Goal: Task Accomplishment & Management: Use online tool/utility

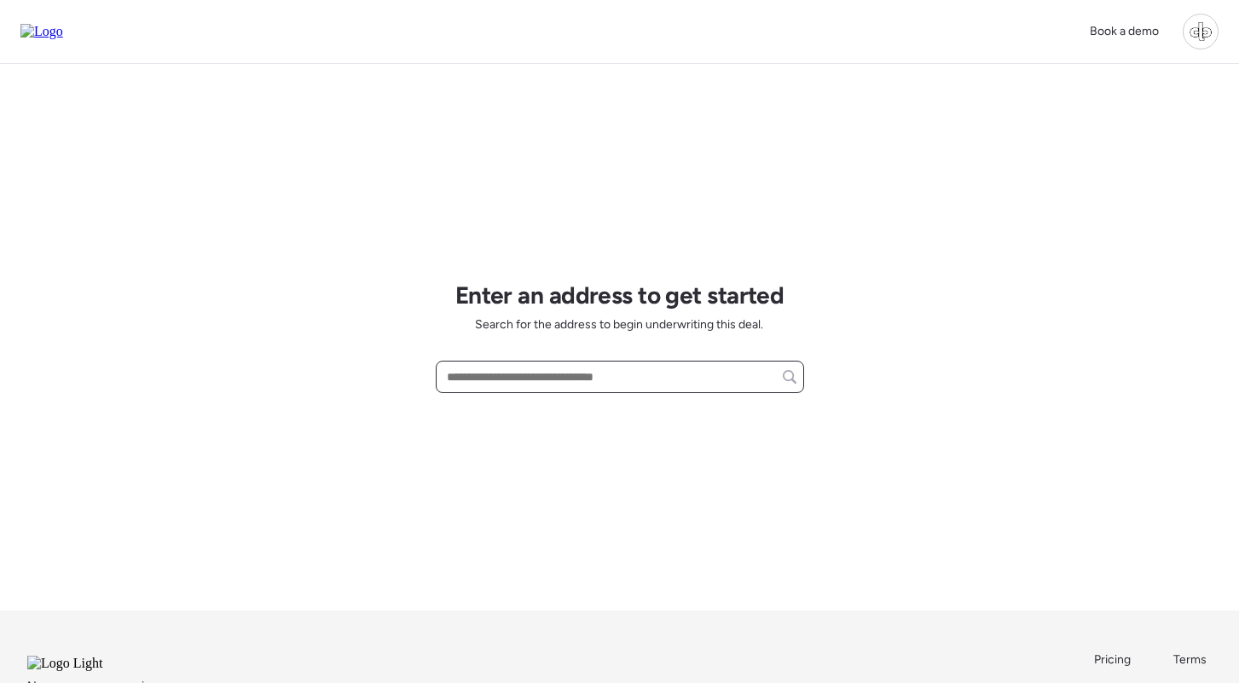
click at [518, 386] on input "text" at bounding box center [619, 377] width 353 height 24
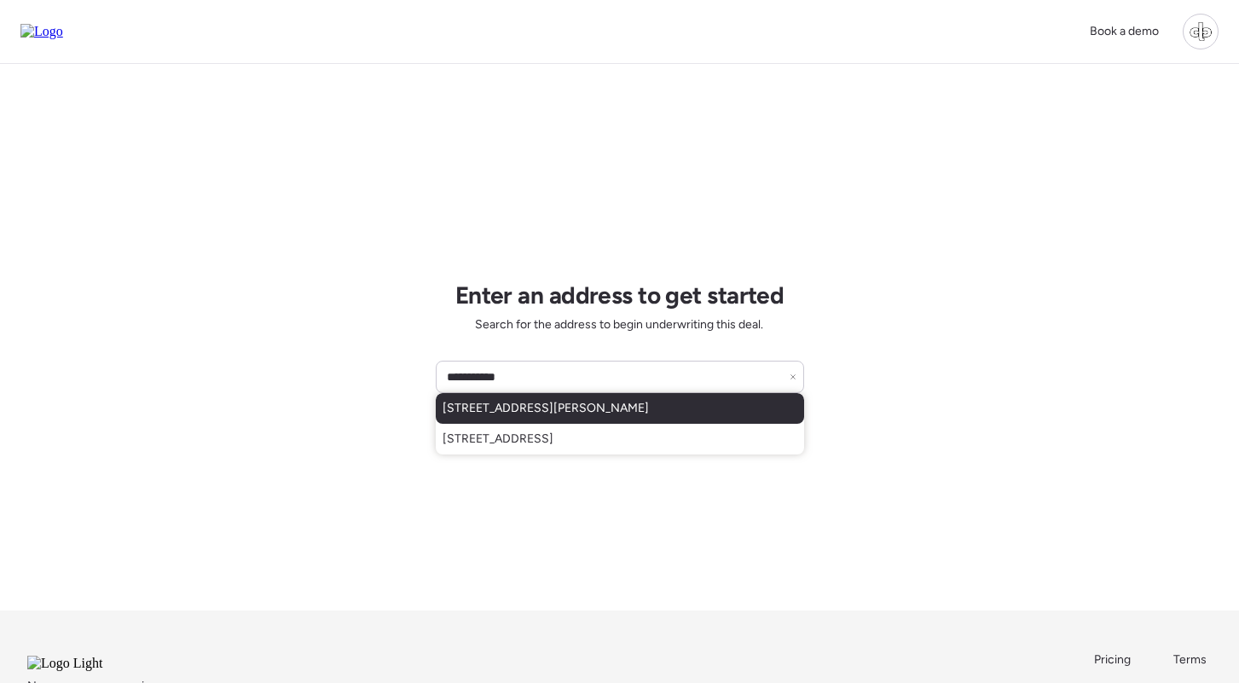
click at [603, 409] on span "[STREET_ADDRESS][PERSON_NAME]" at bounding box center [546, 408] width 206 height 17
type input "**********"
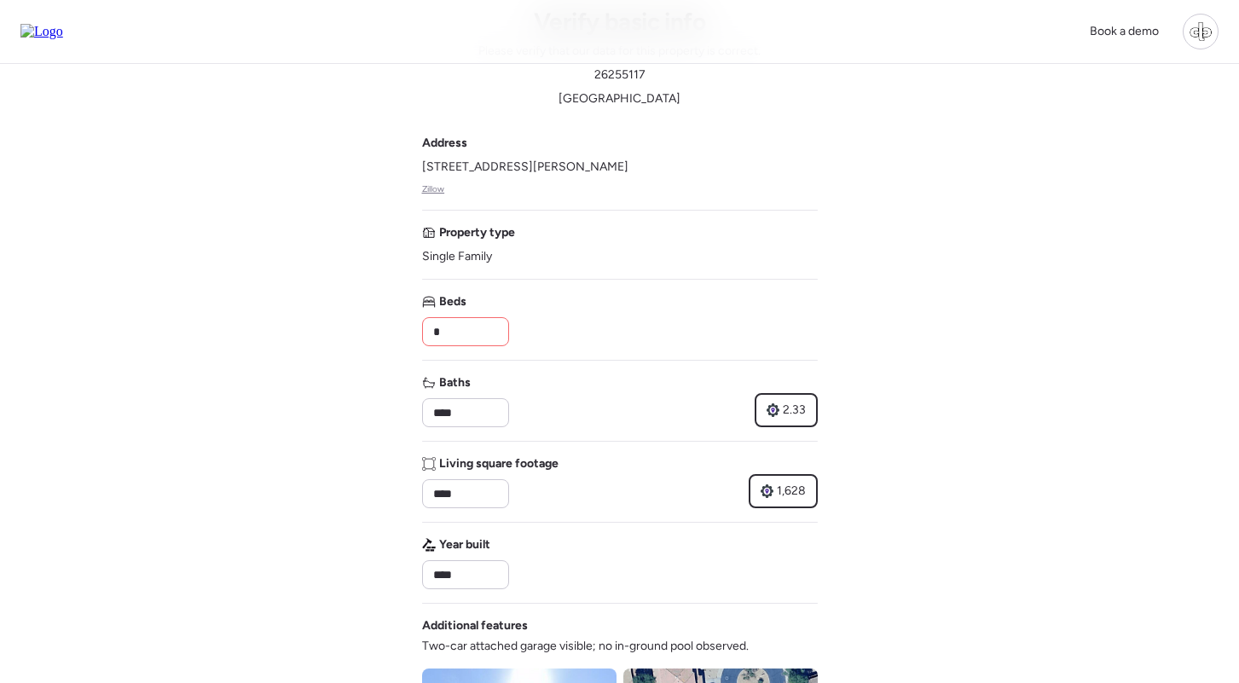
scroll to position [78, 0]
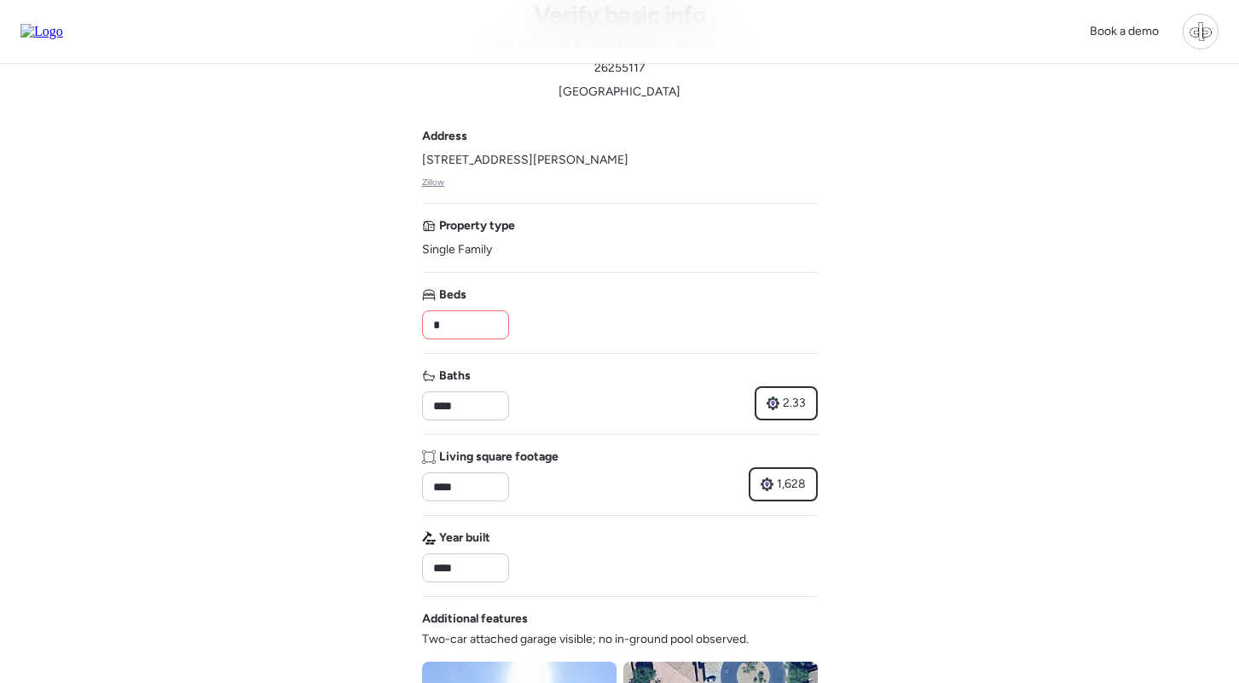
click at [469, 317] on input "*" at bounding box center [466, 325] width 72 height 24
type input "*"
click at [470, 395] on input "****" at bounding box center [466, 406] width 72 height 24
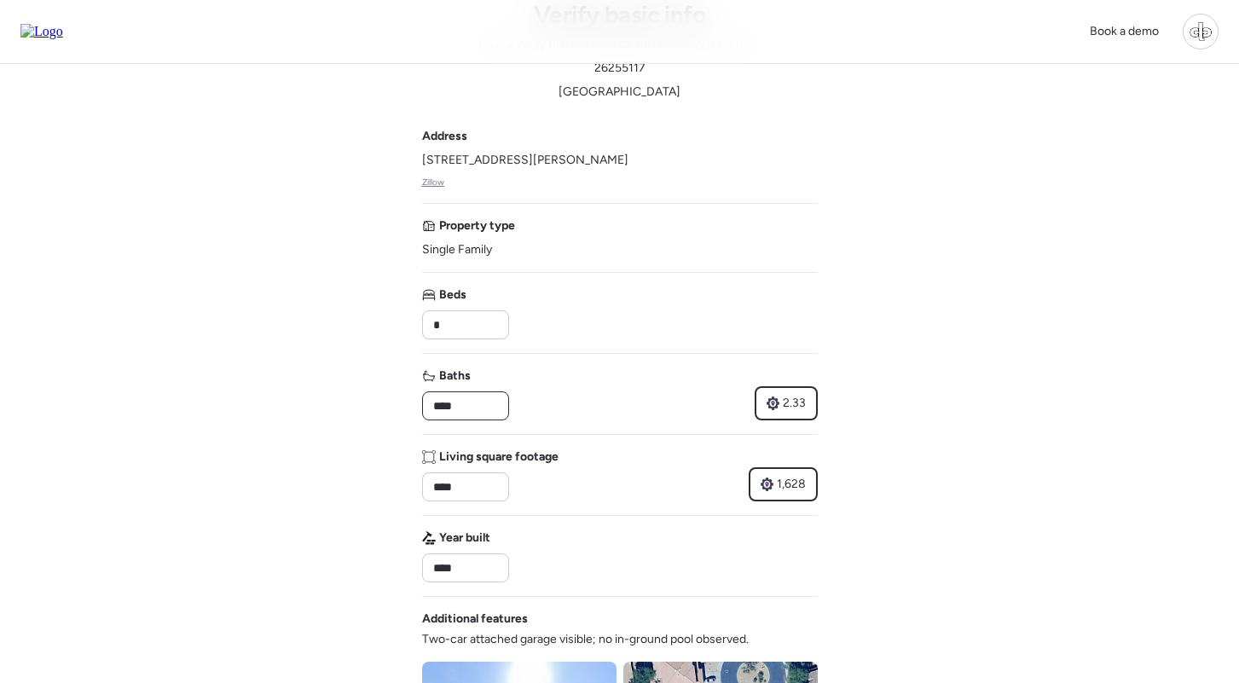
click at [470, 395] on input "****" at bounding box center [466, 406] width 72 height 24
type input "*"
click at [490, 487] on input "****" at bounding box center [466, 487] width 72 height 24
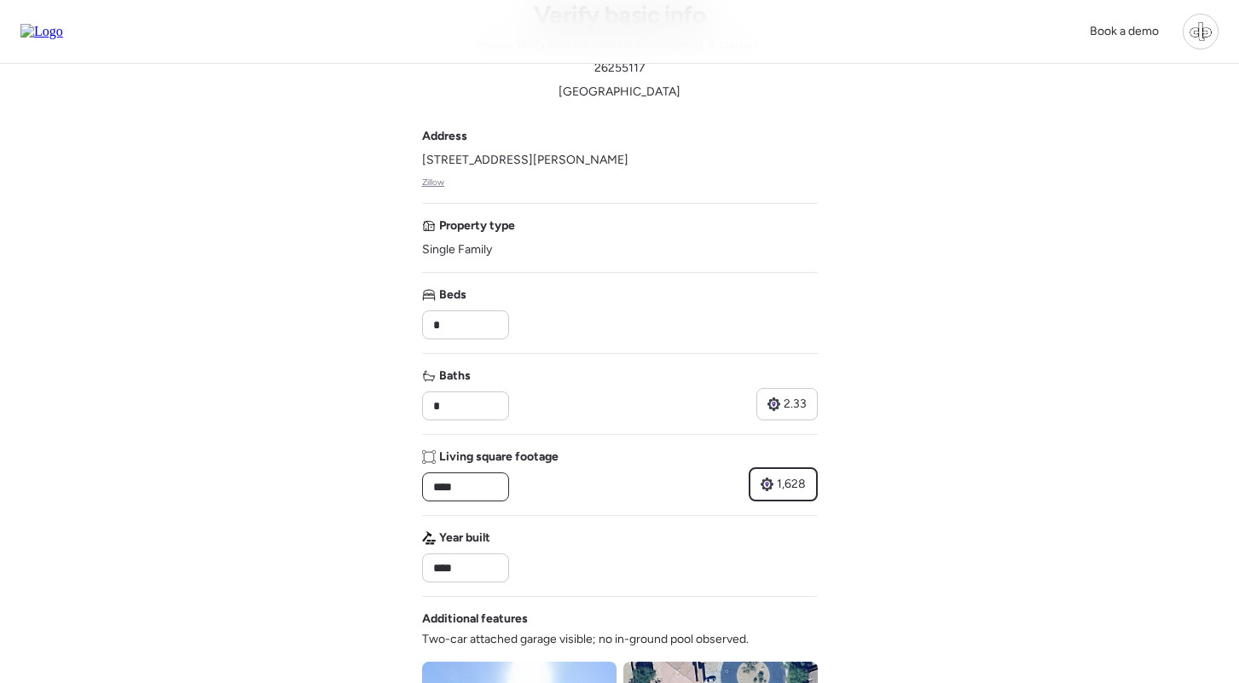
click at [490, 487] on input "****" at bounding box center [466, 487] width 72 height 24
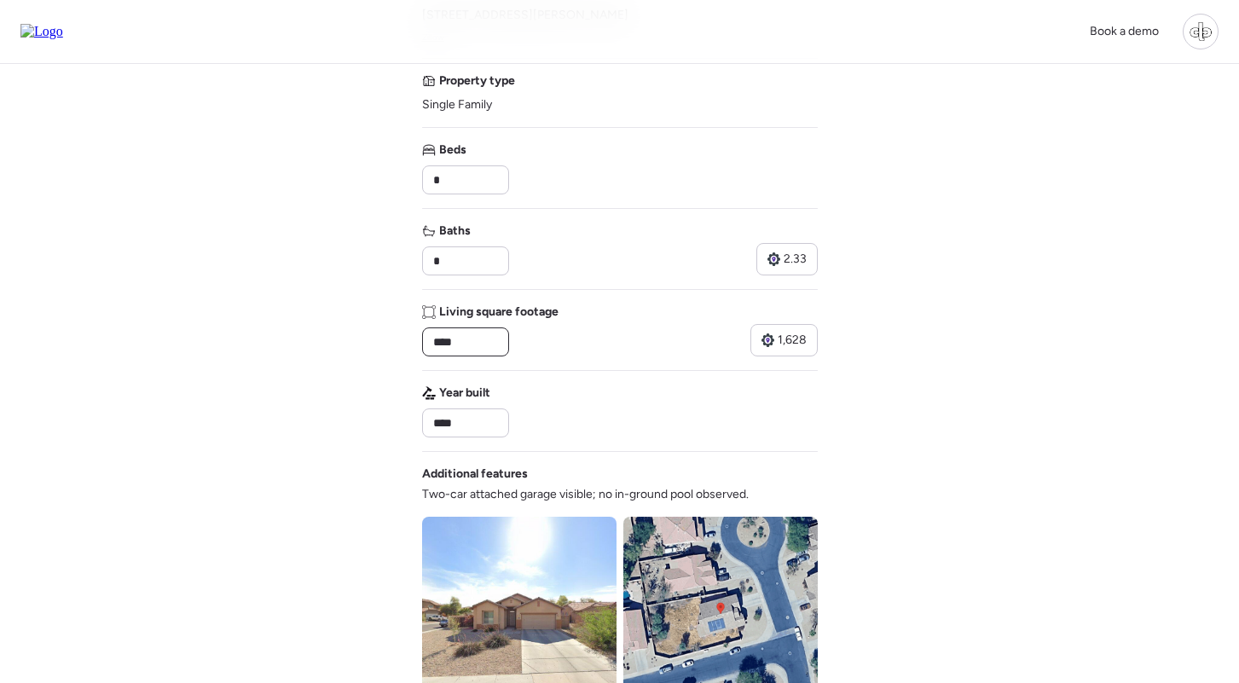
scroll to position [449, 0]
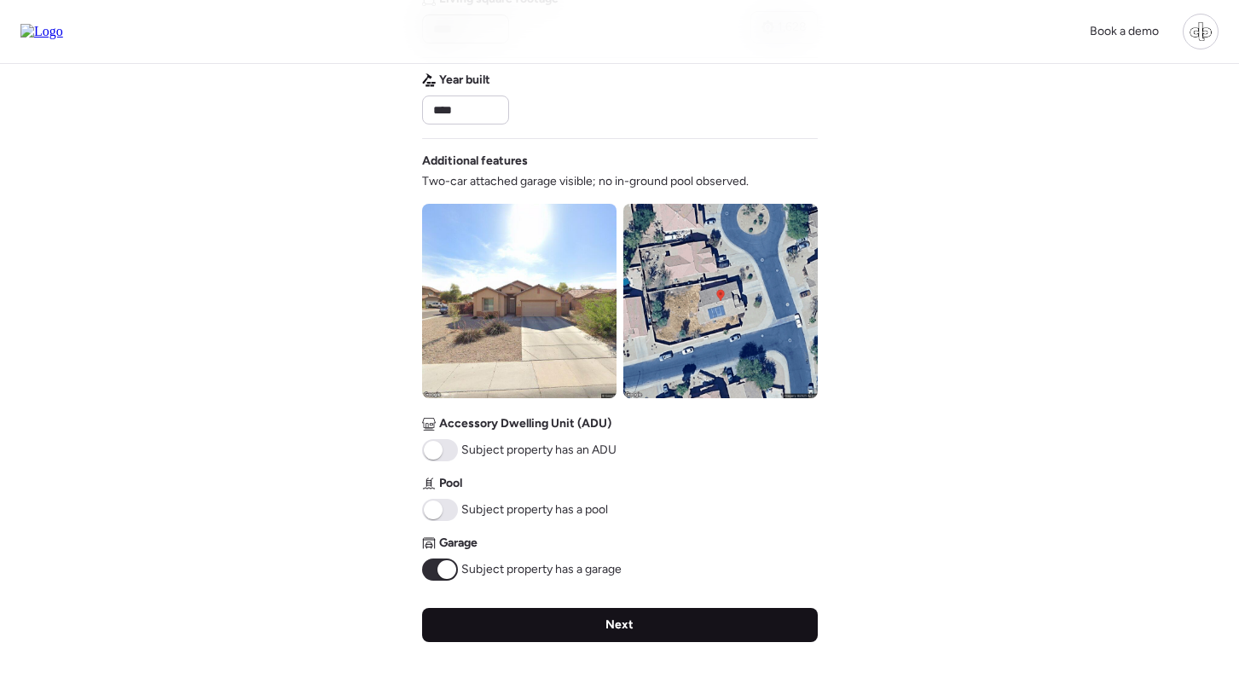
type input "****"
click at [563, 616] on div "Next" at bounding box center [620, 625] width 396 height 34
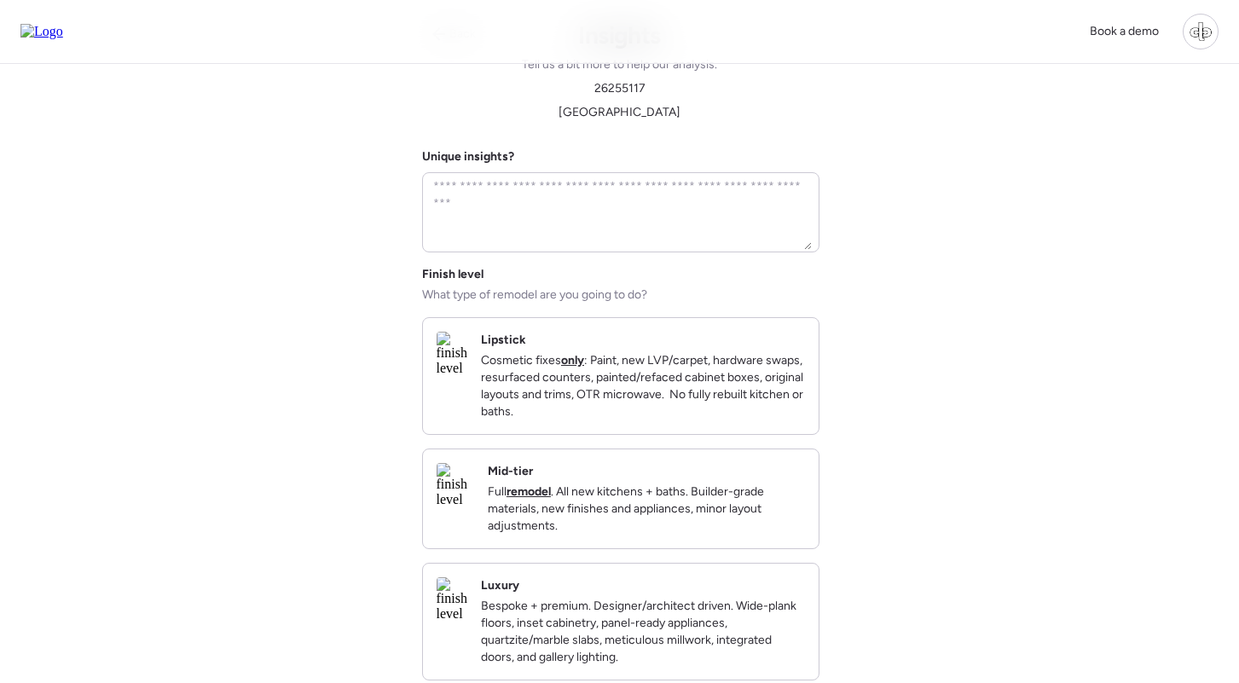
scroll to position [0, 0]
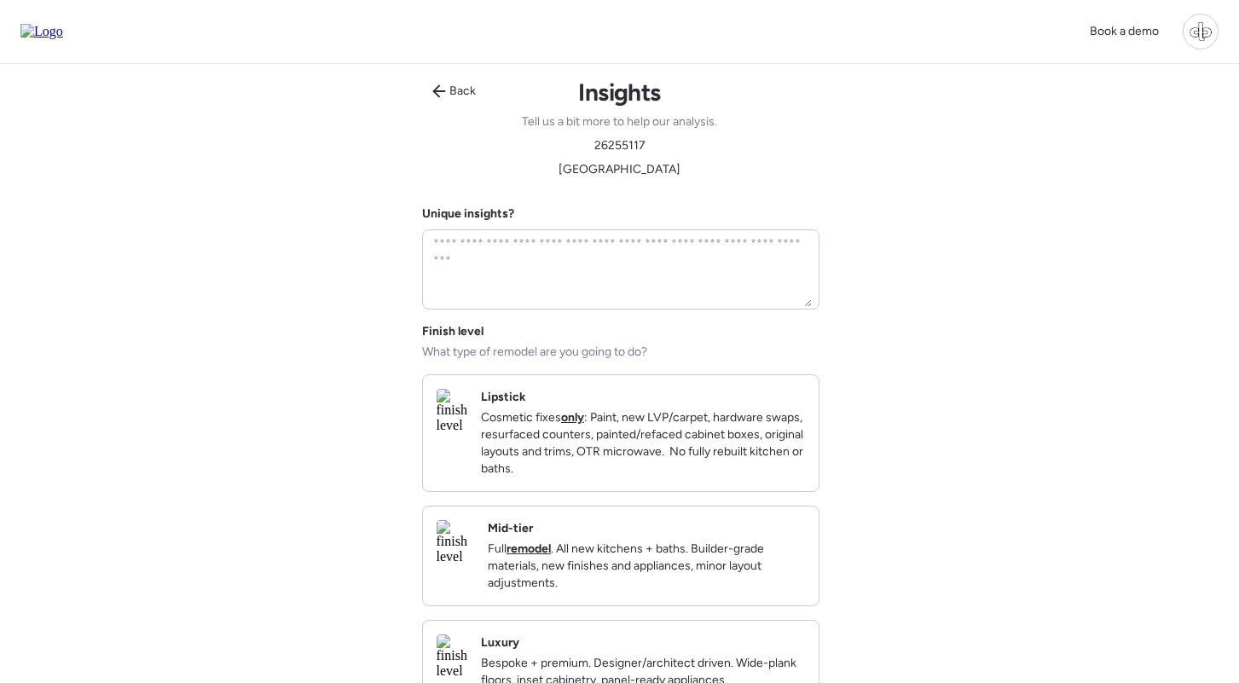
click at [612, 570] on p "Full remodel . All new kitchens + baths. Builder-grade materials, new finishes …" at bounding box center [646, 566] width 317 height 51
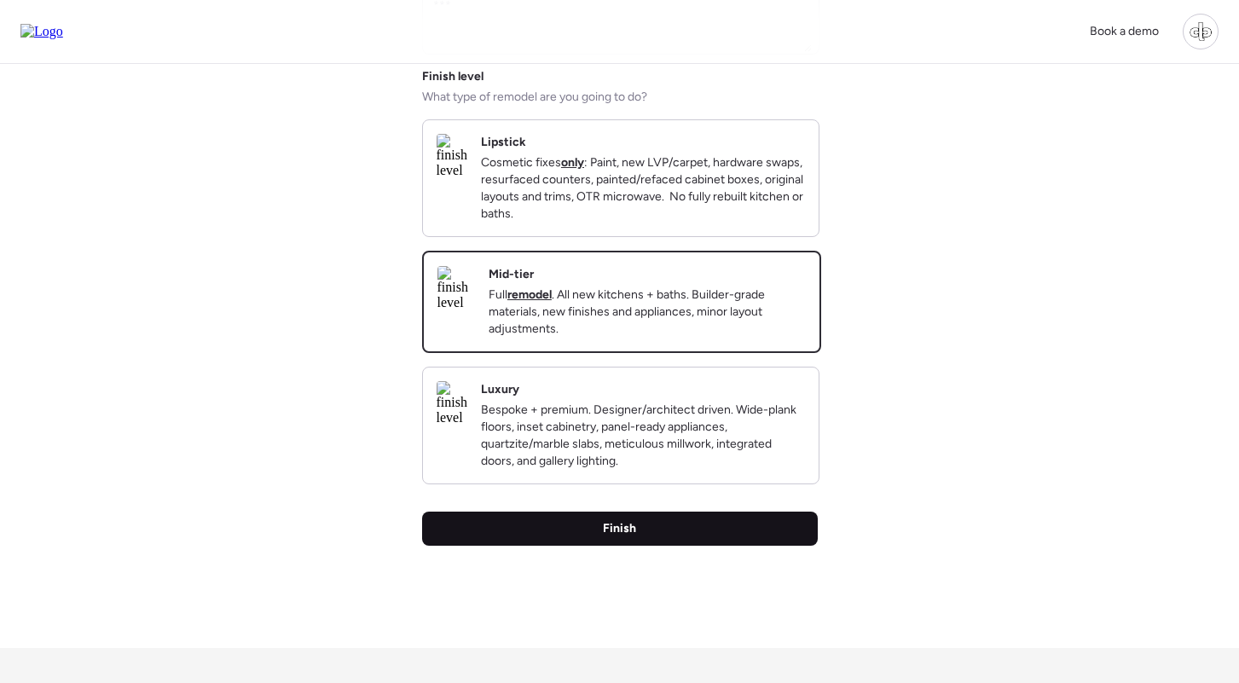
click at [622, 544] on div "Finish" at bounding box center [620, 529] width 396 height 34
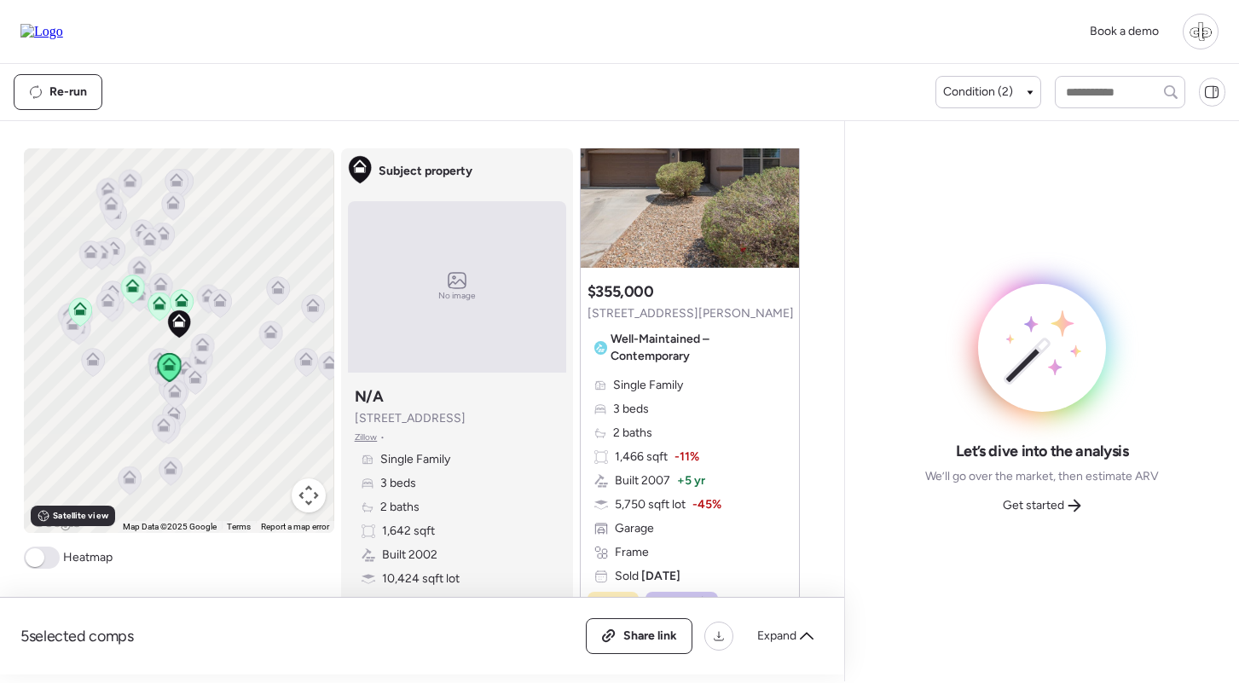
scroll to position [212, 0]
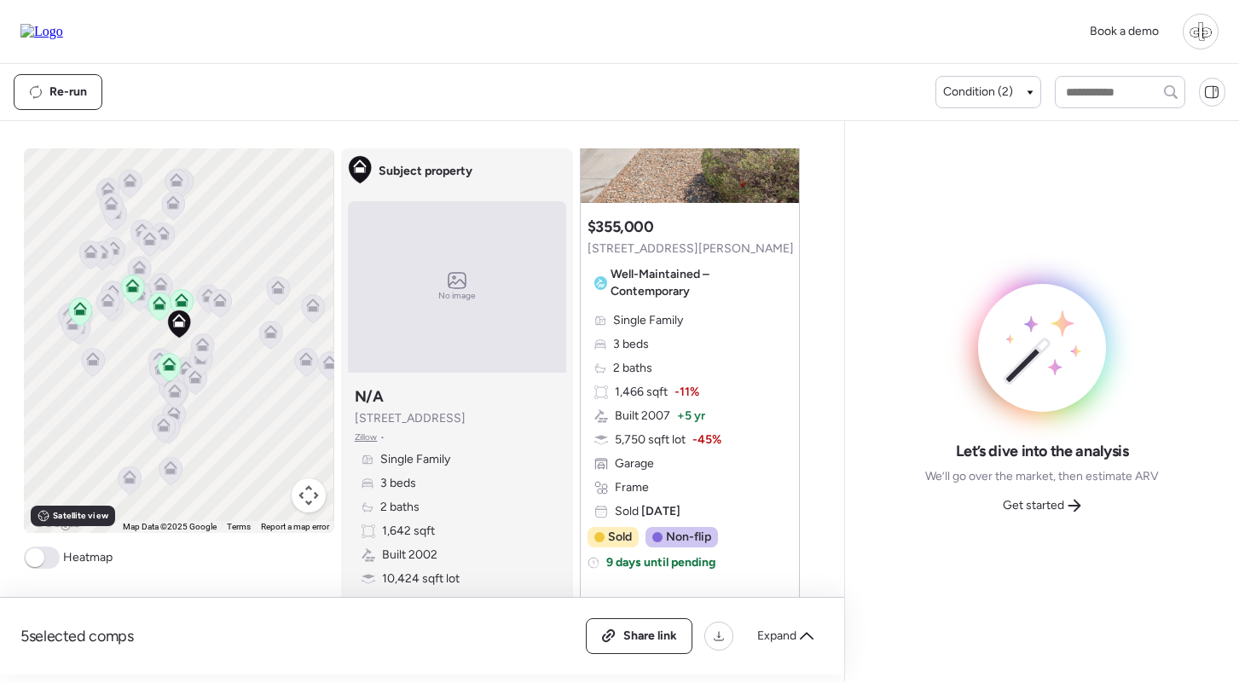
click at [182, 300] on icon at bounding box center [182, 300] width 14 height 14
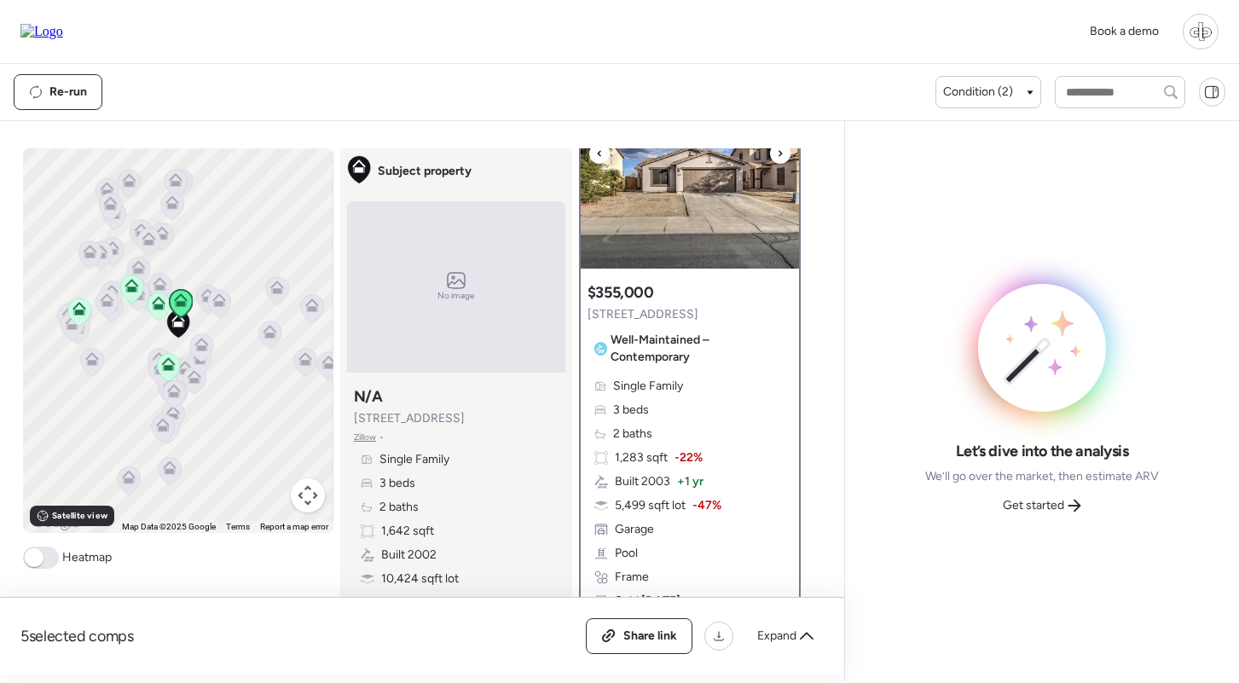
scroll to position [108, 0]
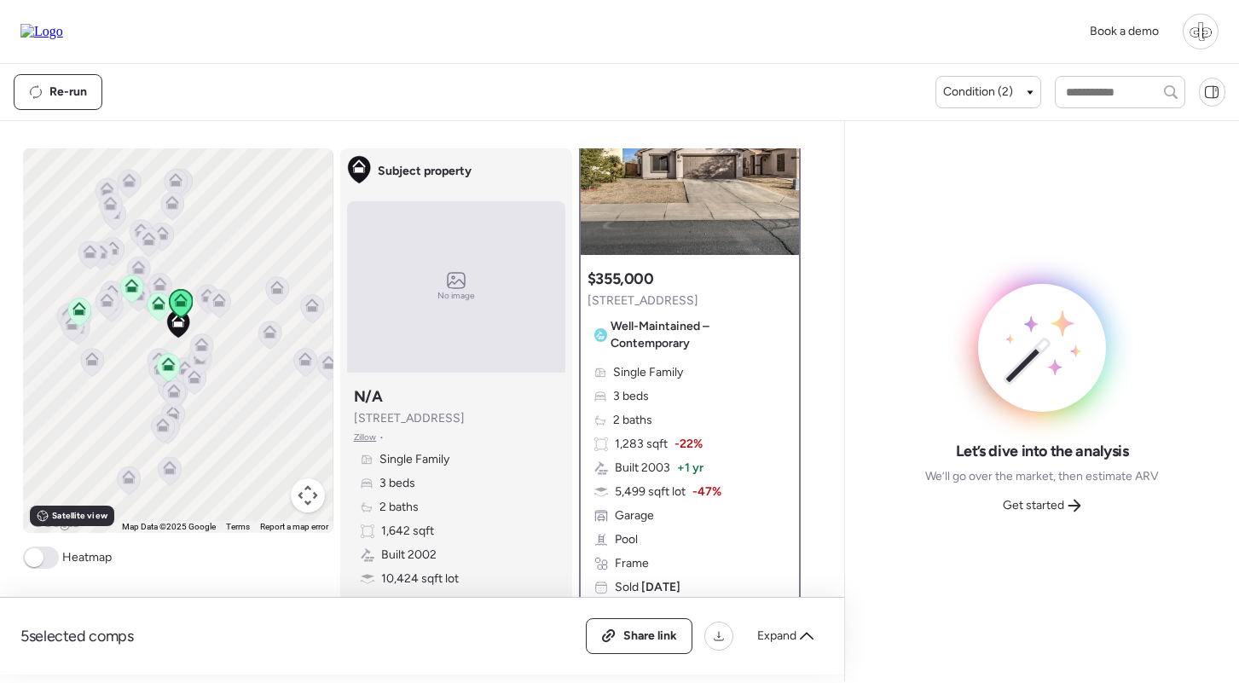
click at [155, 300] on icon at bounding box center [159, 303] width 14 height 14
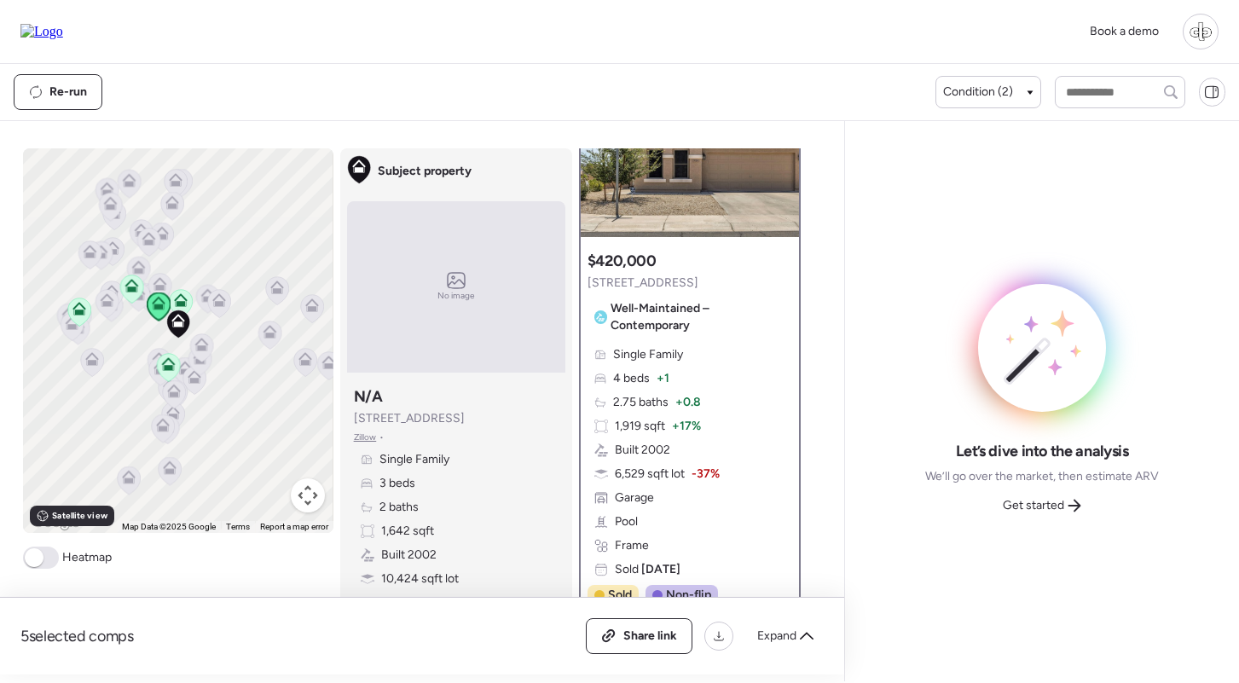
scroll to position [4, 0]
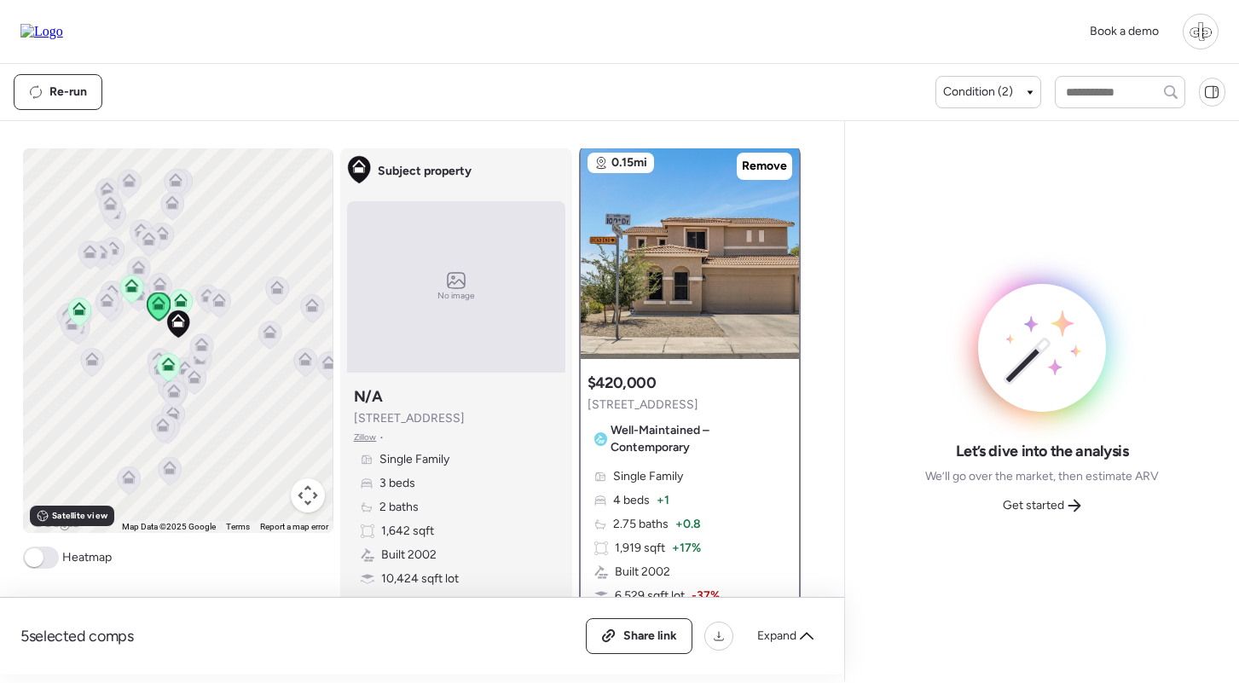
click at [89, 324] on icon at bounding box center [79, 312] width 24 height 29
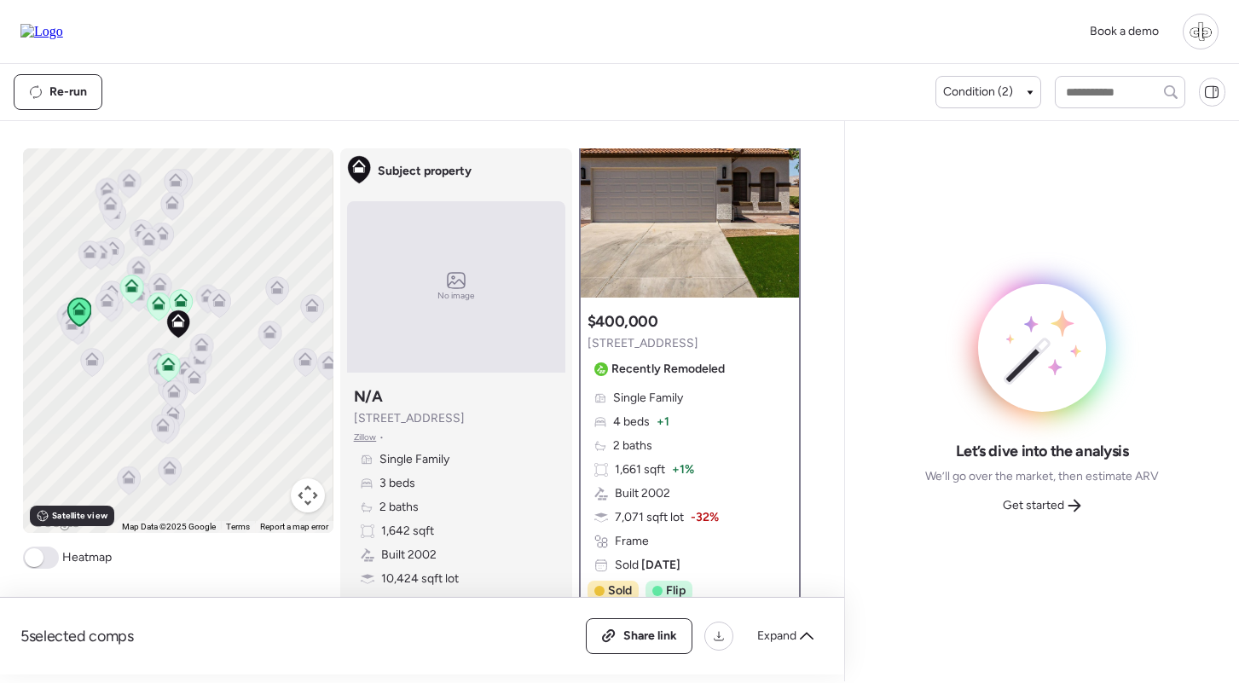
scroll to position [63, 0]
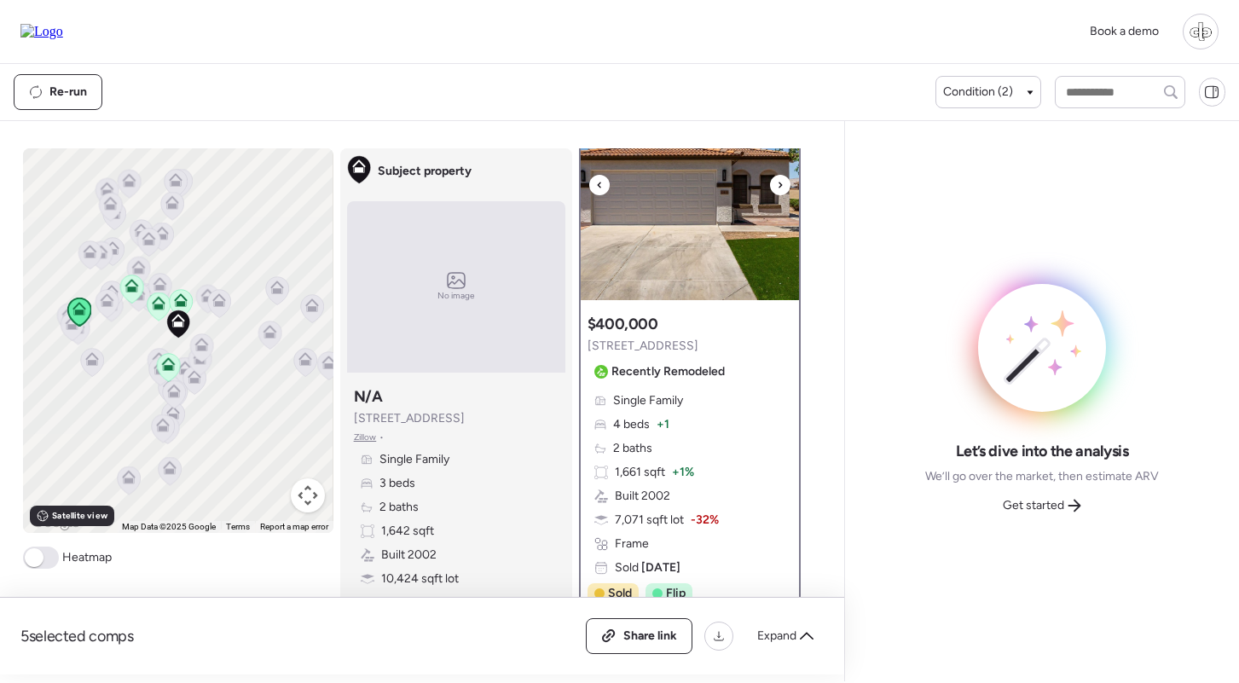
click at [677, 244] on img at bounding box center [690, 193] width 218 height 213
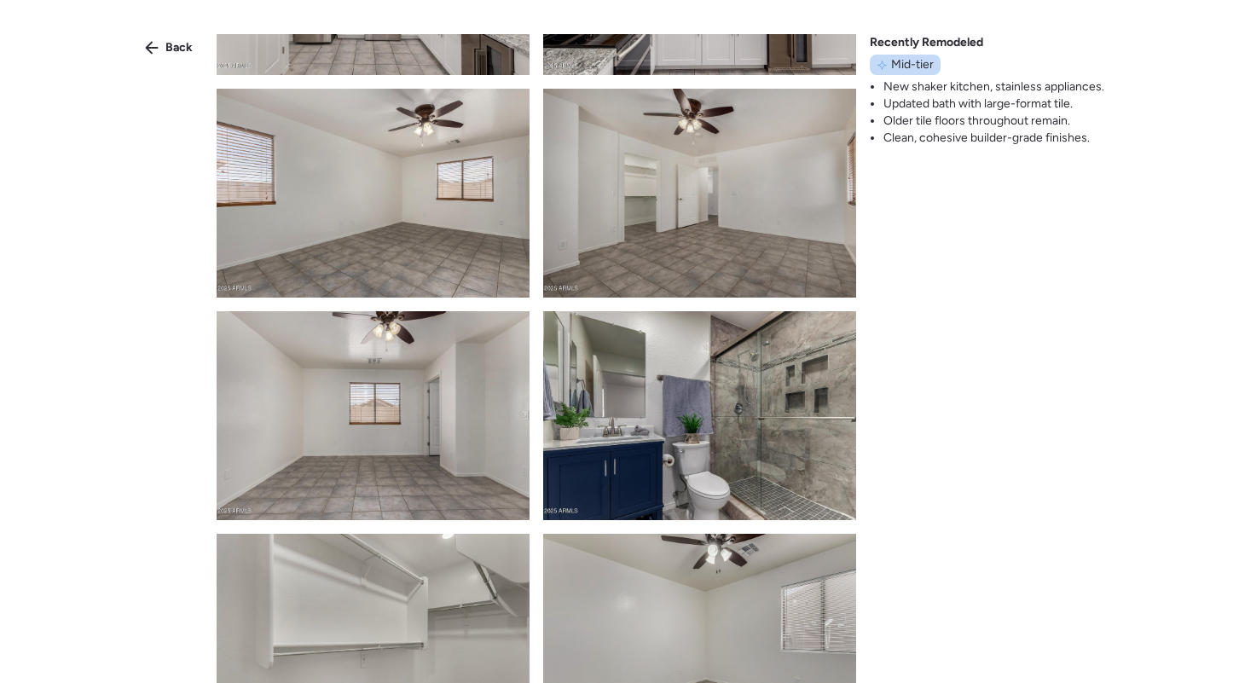
scroll to position [1571, 0]
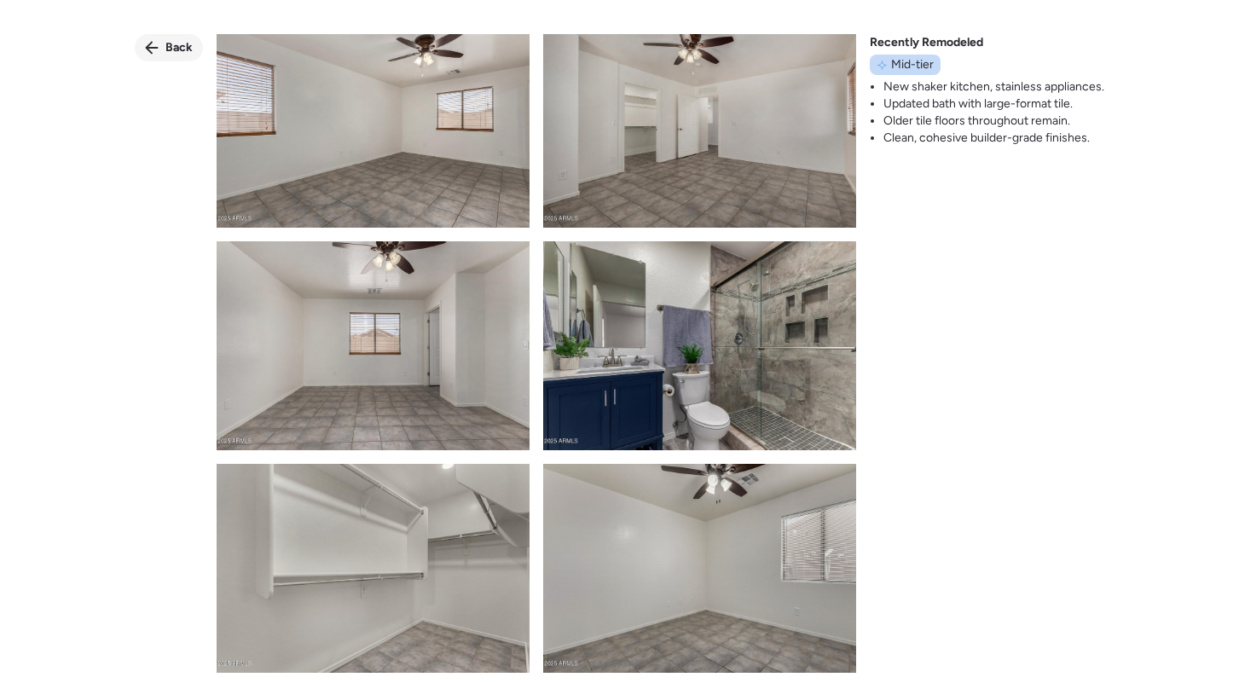
click at [188, 49] on span "Back" at bounding box center [178, 47] width 27 height 17
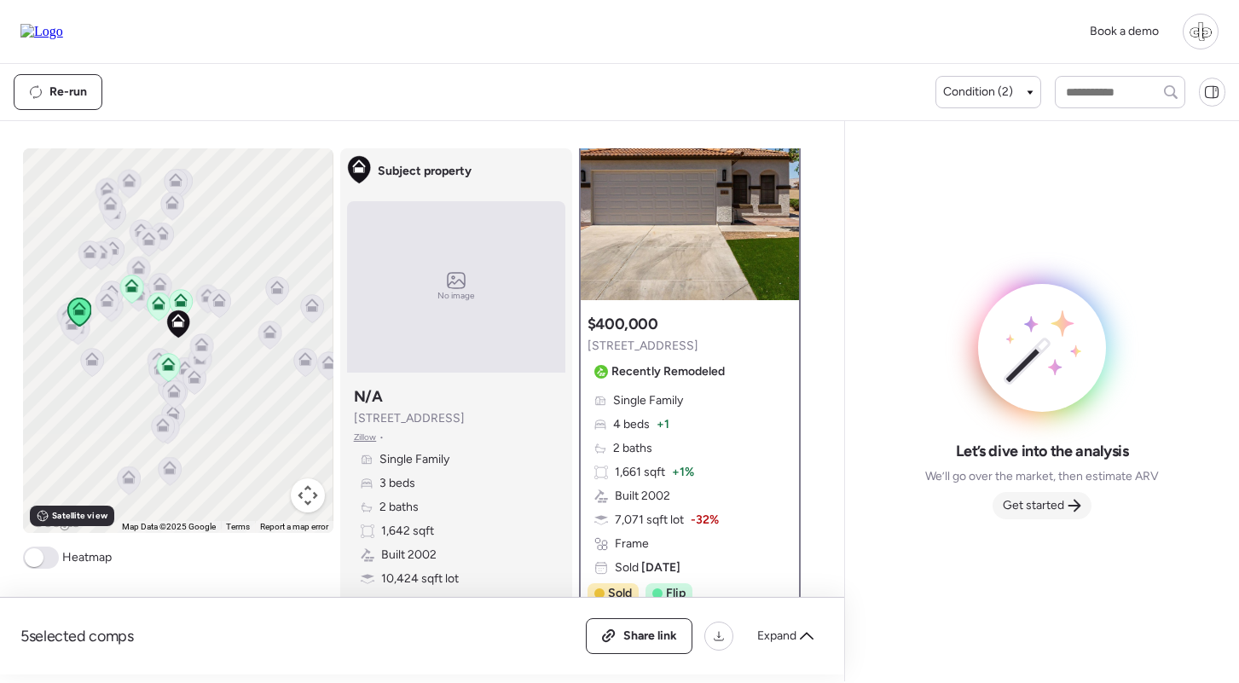
click at [1038, 500] on span "Get started" at bounding box center [1033, 505] width 61 height 17
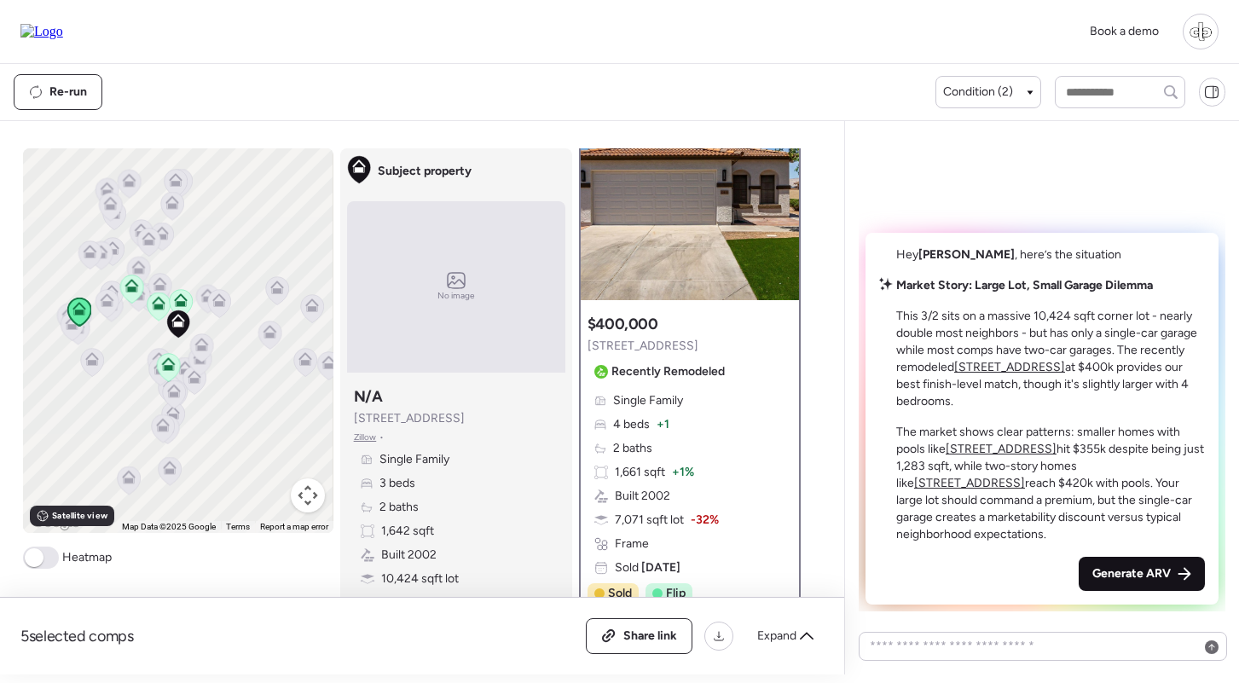
click at [1141, 564] on div "Generate ARV" at bounding box center [1142, 574] width 126 height 34
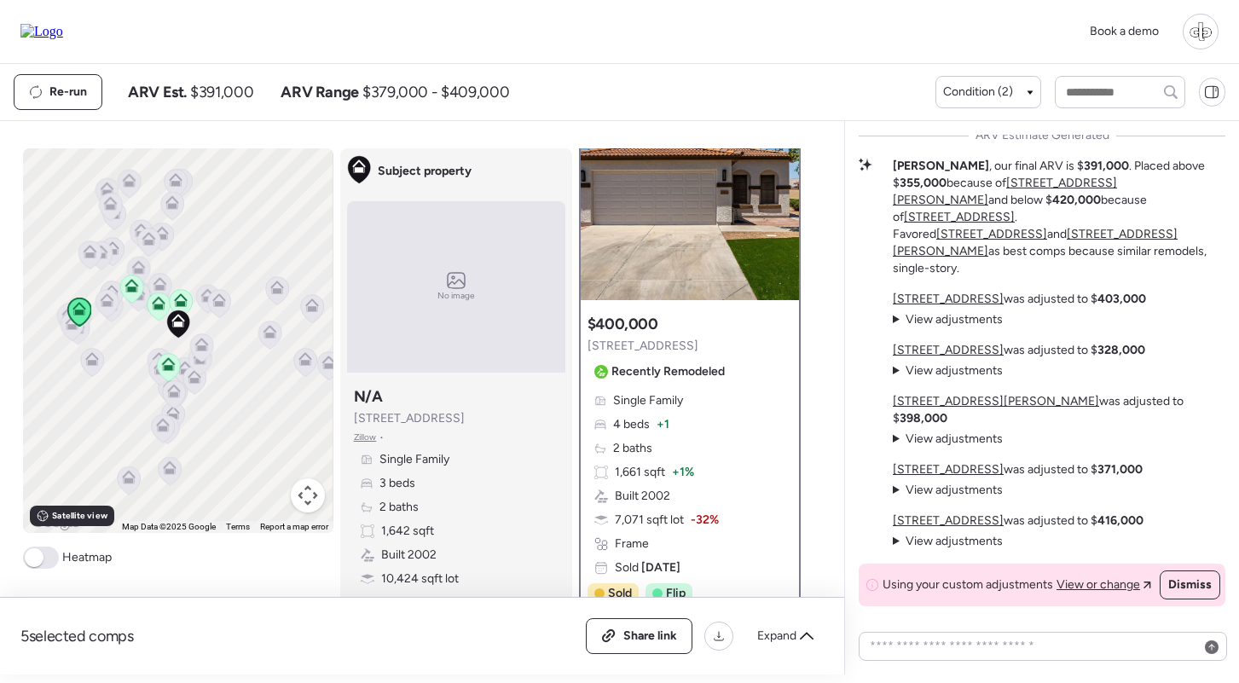
scroll to position [-3, 0]
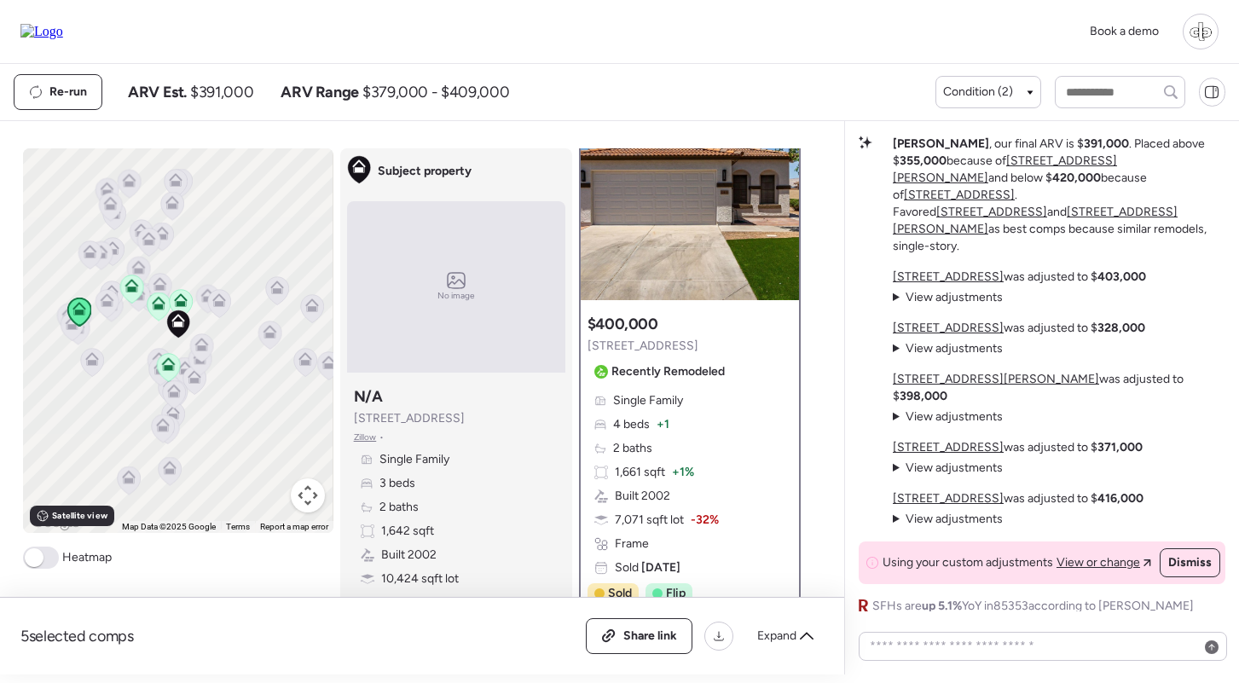
click at [960, 494] on u "[STREET_ADDRESS]" at bounding box center [948, 498] width 111 height 14
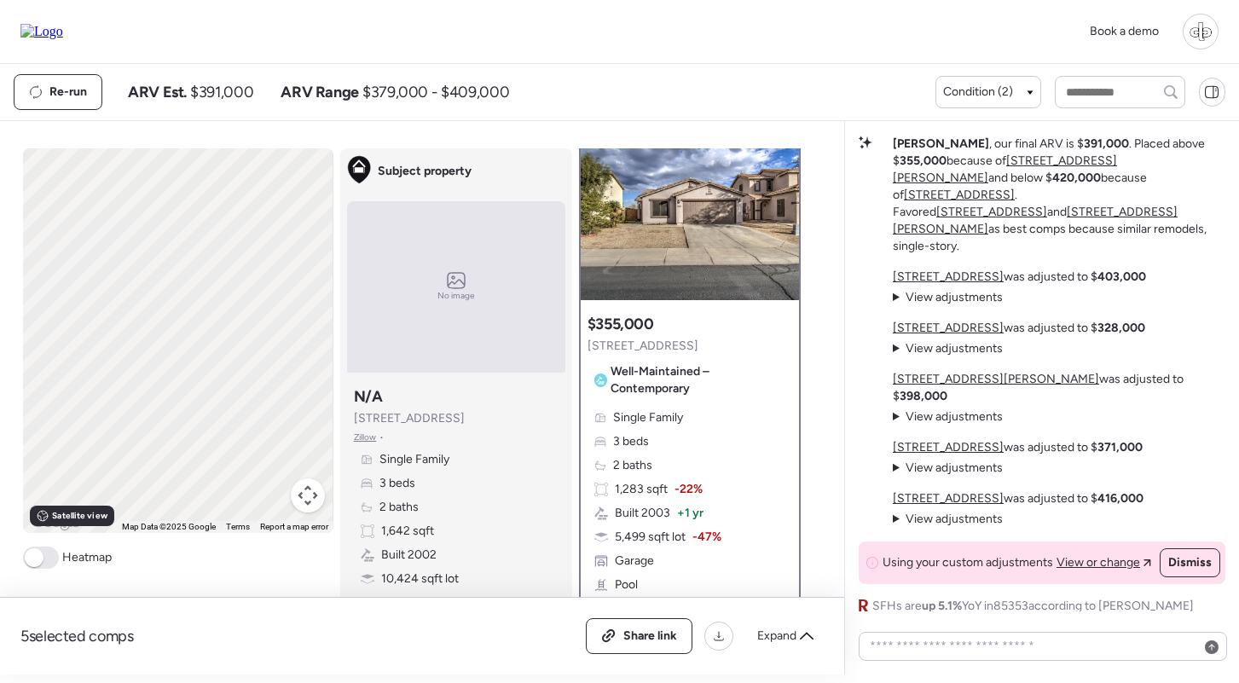
scroll to position [0, 0]
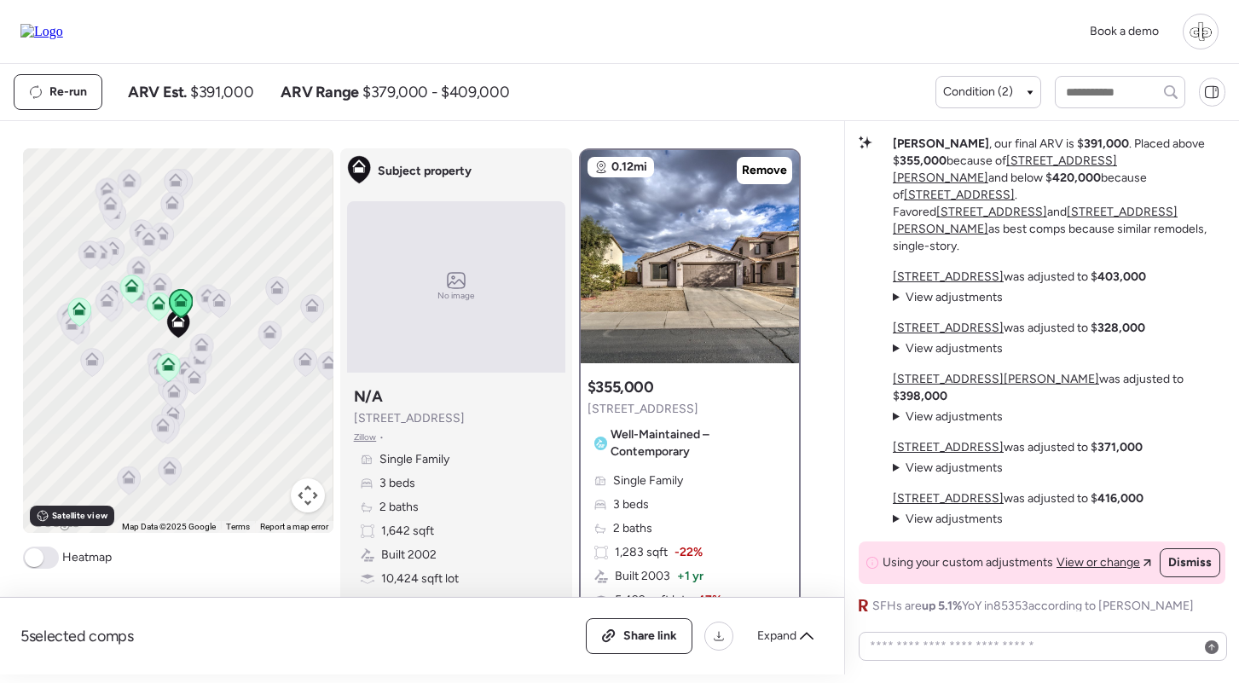
click at [951, 284] on u "[STREET_ADDRESS]" at bounding box center [948, 276] width 111 height 14
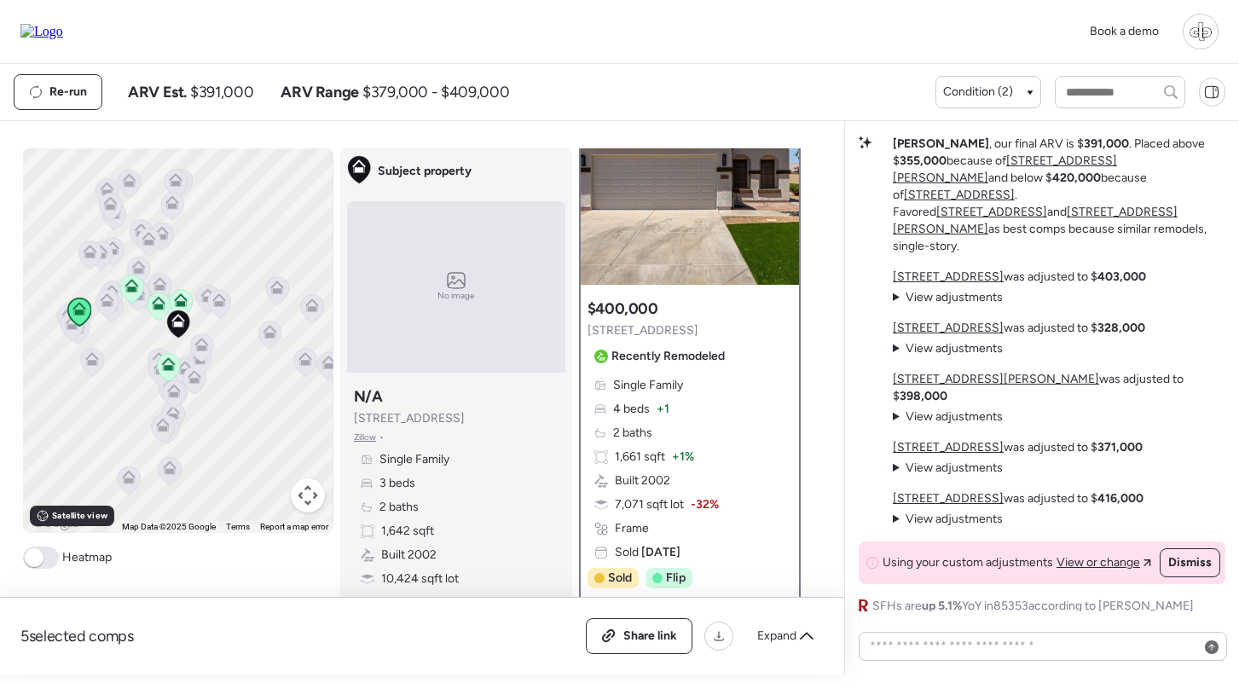
scroll to position [85, 0]
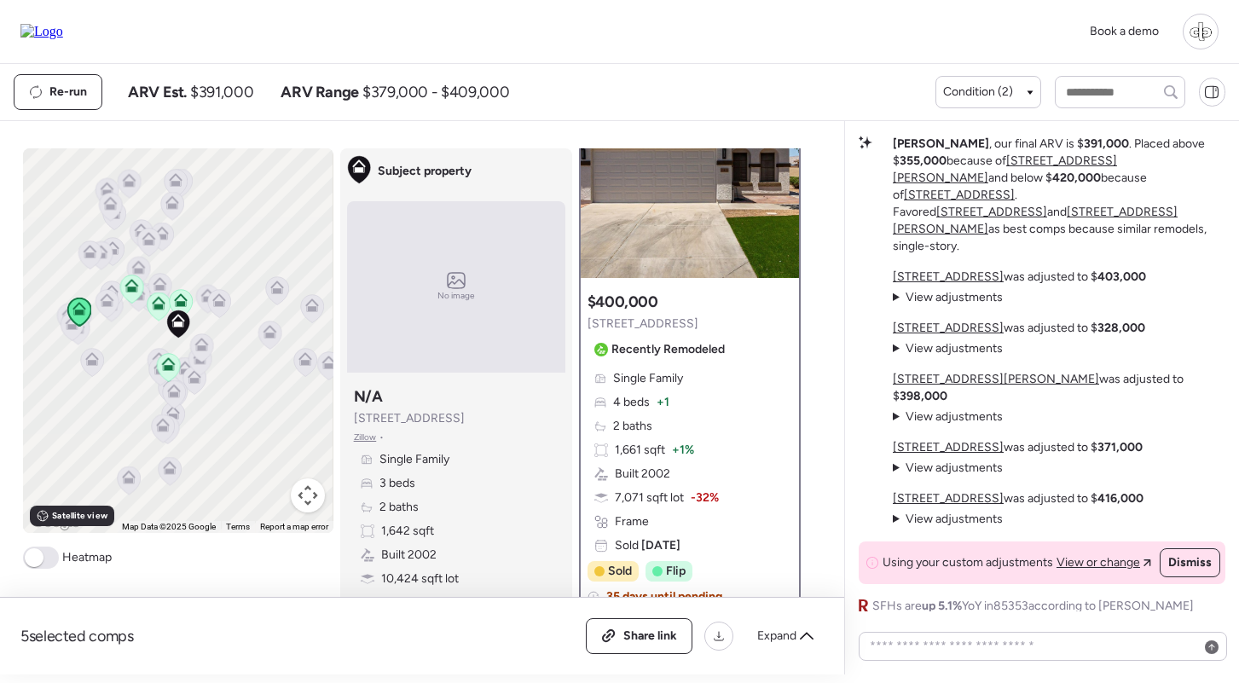
click at [951, 335] on u "[STREET_ADDRESS]" at bounding box center [948, 328] width 111 height 14
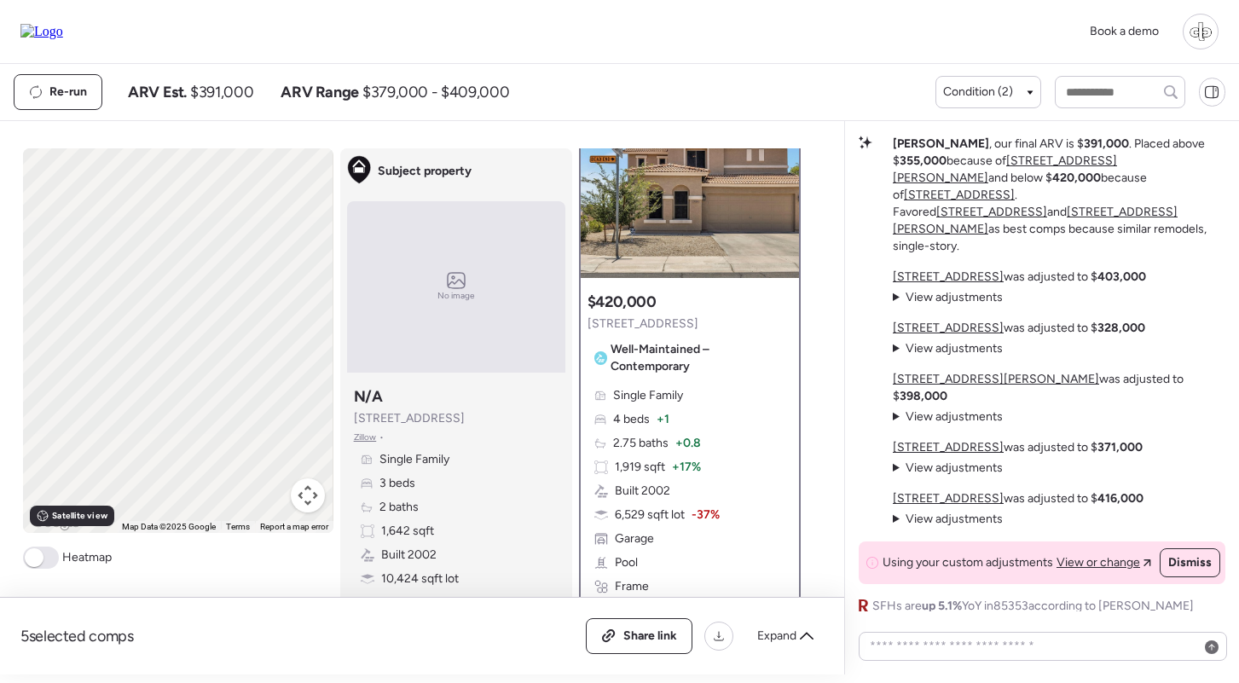
scroll to position [0, 0]
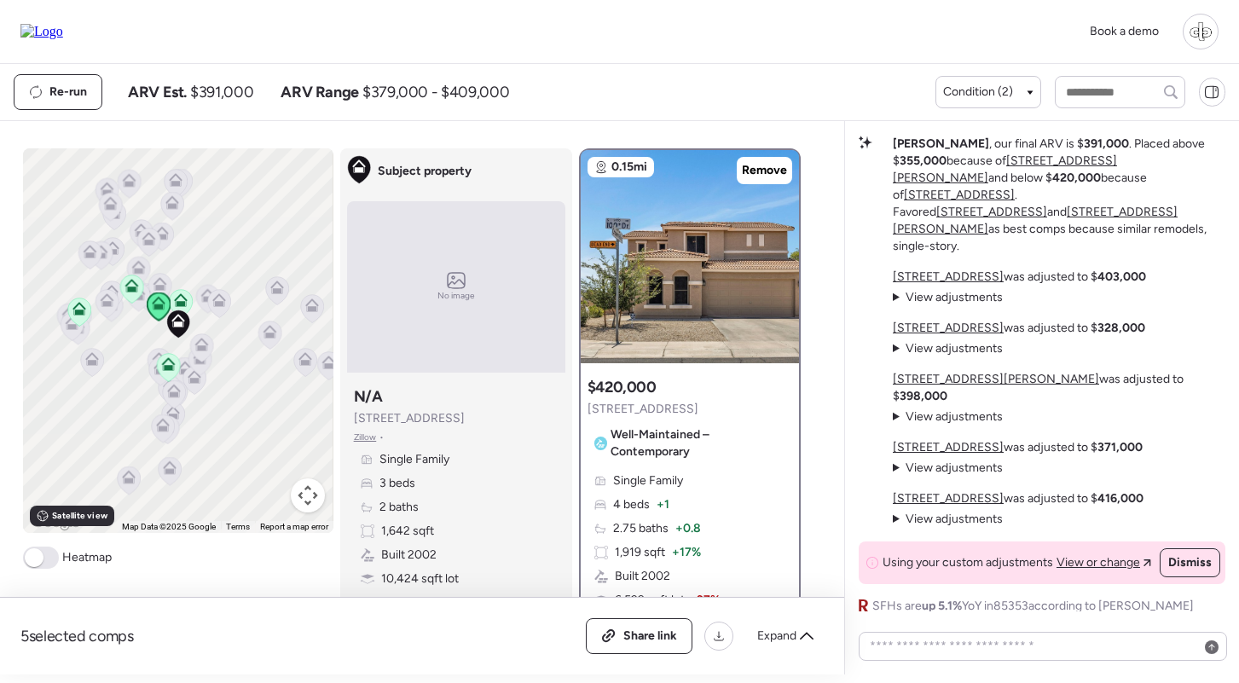
click at [938, 386] on u "[STREET_ADDRESS][PERSON_NAME]" at bounding box center [996, 379] width 206 height 14
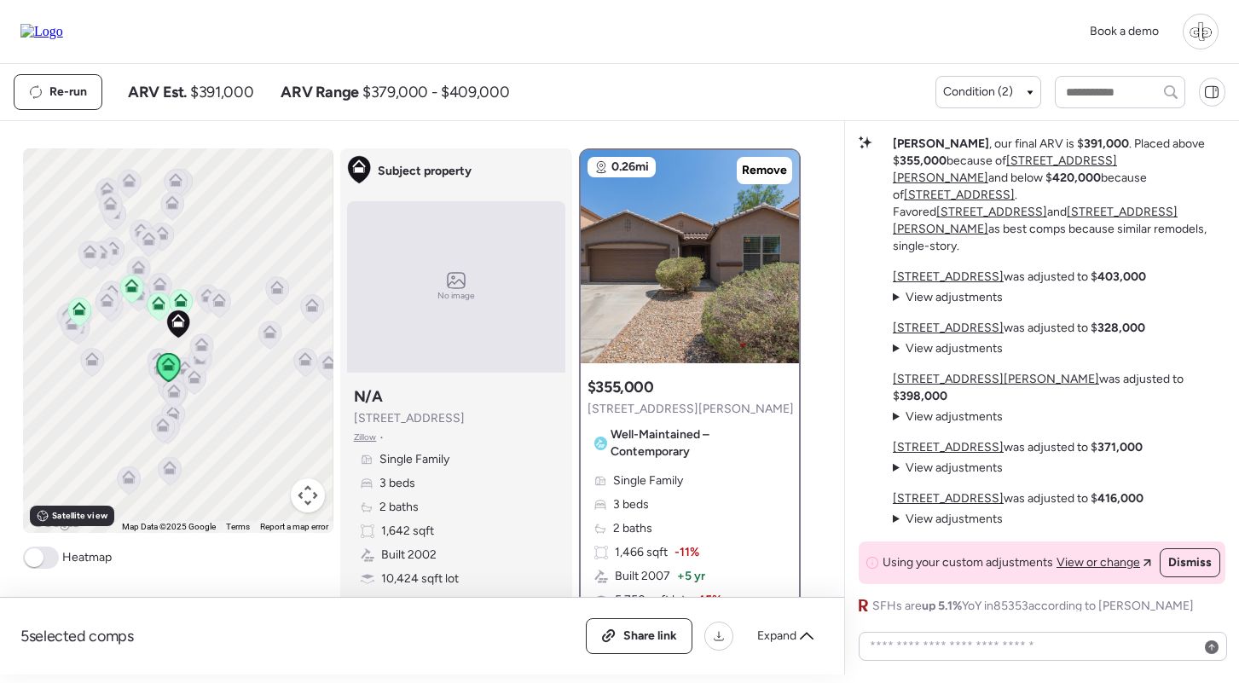
click at [930, 445] on u "[STREET_ADDRESS]" at bounding box center [948, 447] width 111 height 14
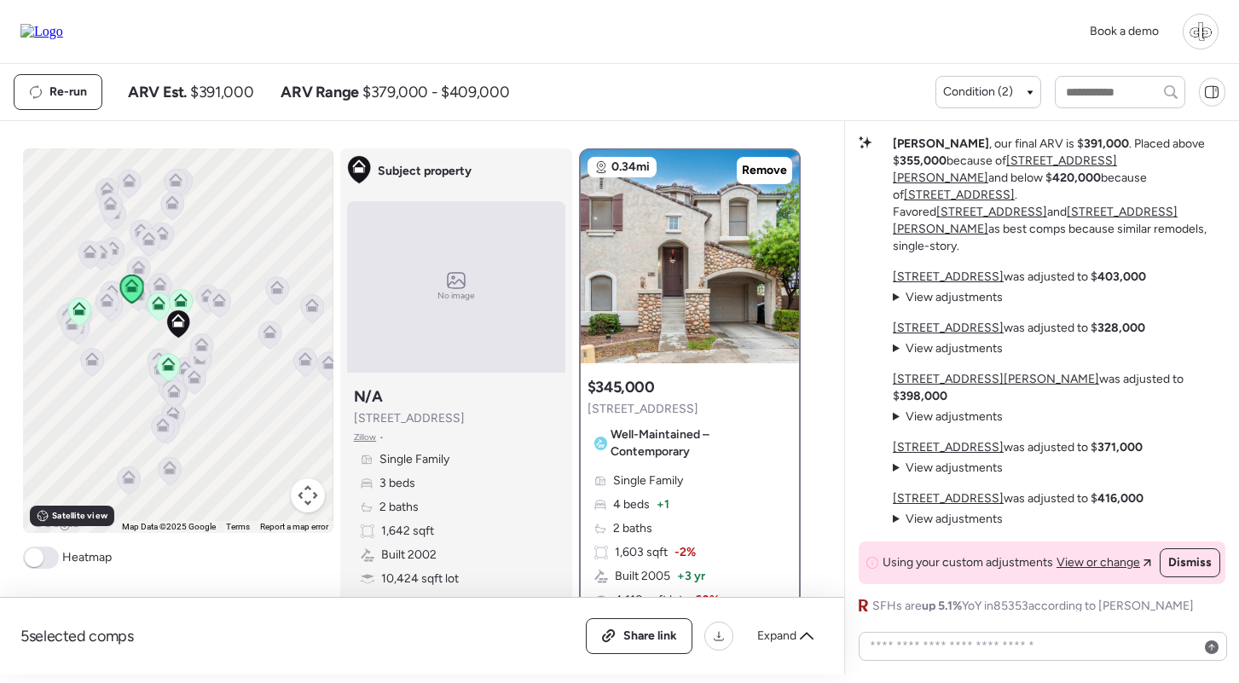
click at [942, 499] on u "[STREET_ADDRESS]" at bounding box center [948, 498] width 111 height 14
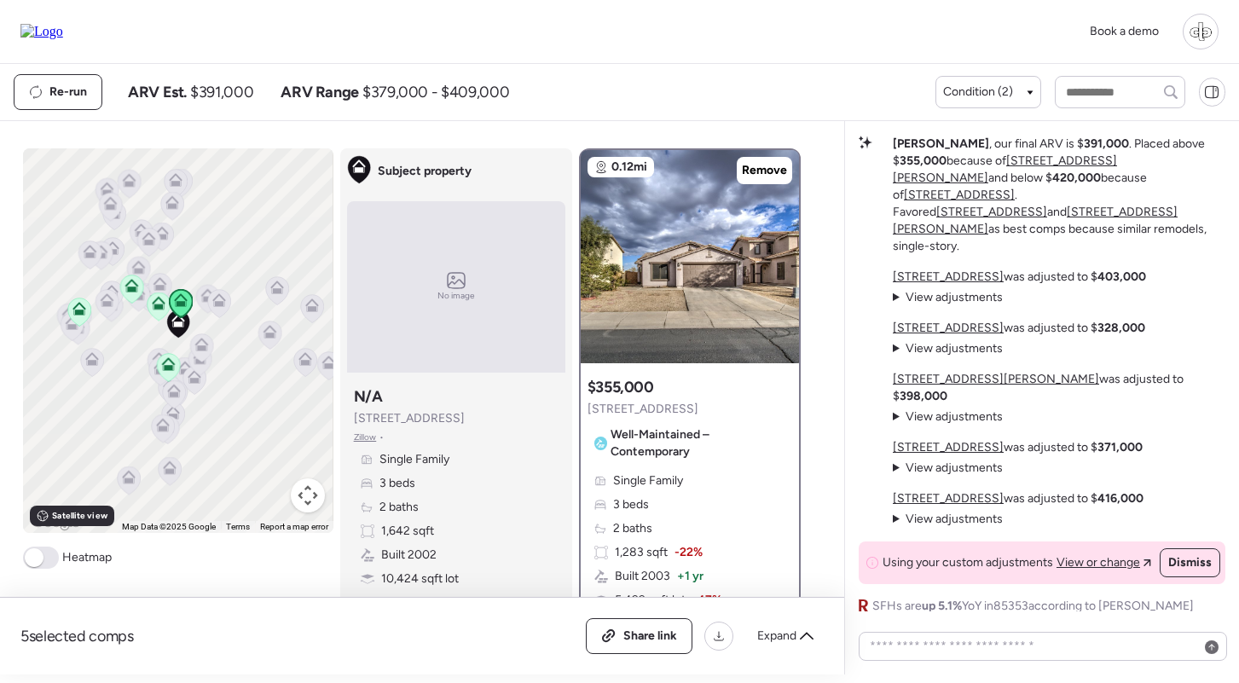
click at [950, 284] on u "[STREET_ADDRESS]" at bounding box center [948, 276] width 111 height 14
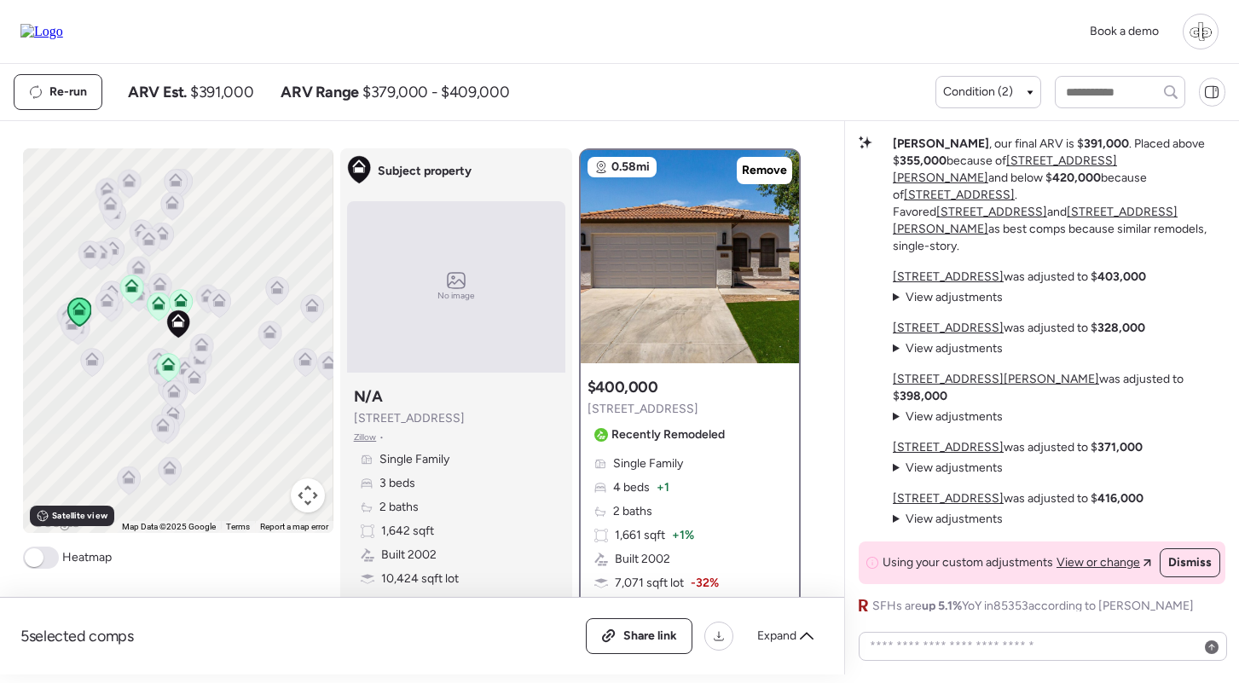
click at [941, 304] on span "View adjustments" at bounding box center [954, 297] width 97 height 14
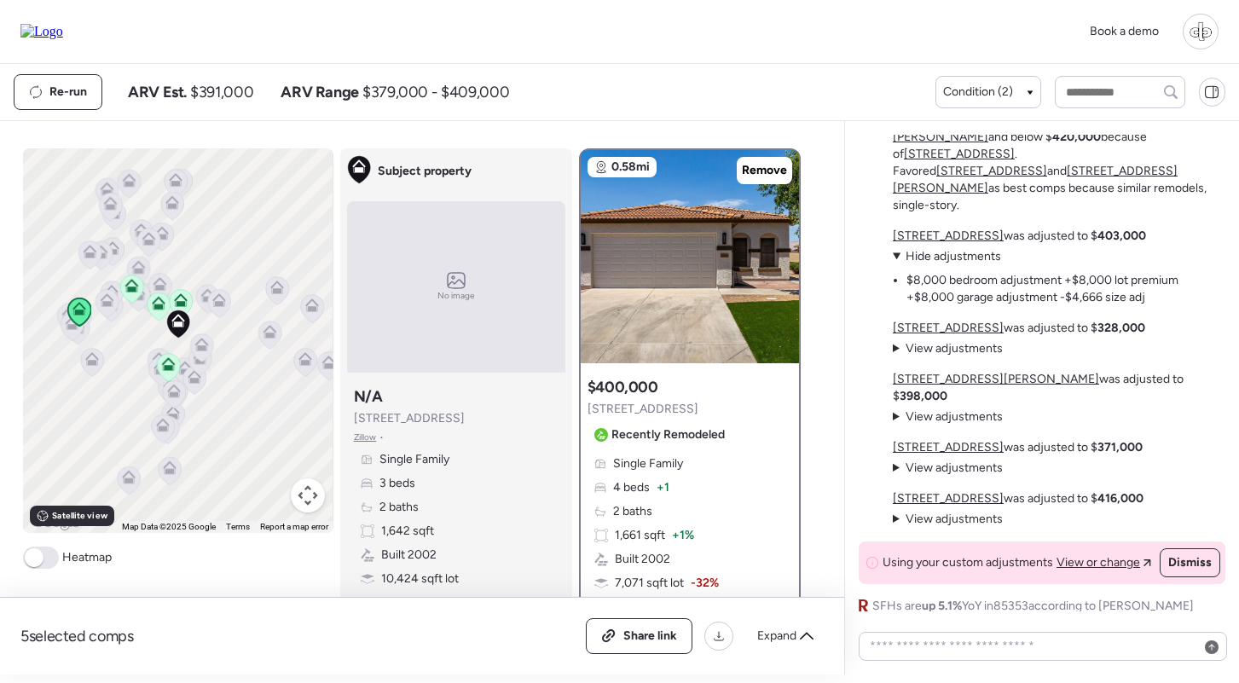
click at [948, 263] on span "Hide adjustments" at bounding box center [953, 256] width 95 height 14
